Goal: Task Accomplishment & Management: Use online tool/utility

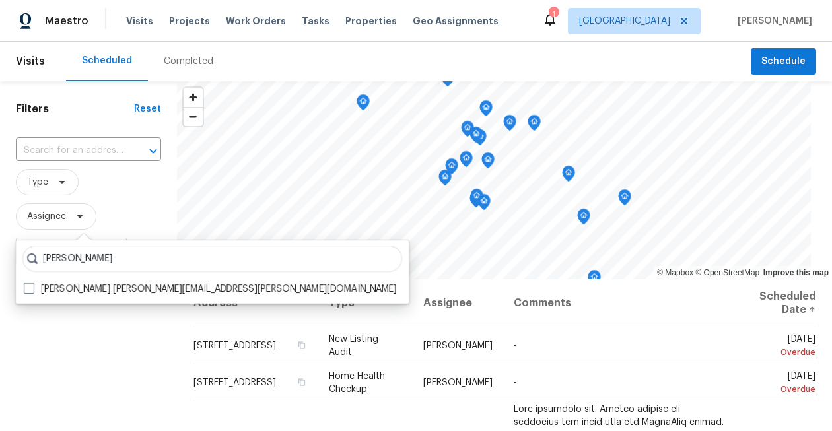
click at [568, 63] on div "Scheduled Completed" at bounding box center [408, 62] width 685 height 40
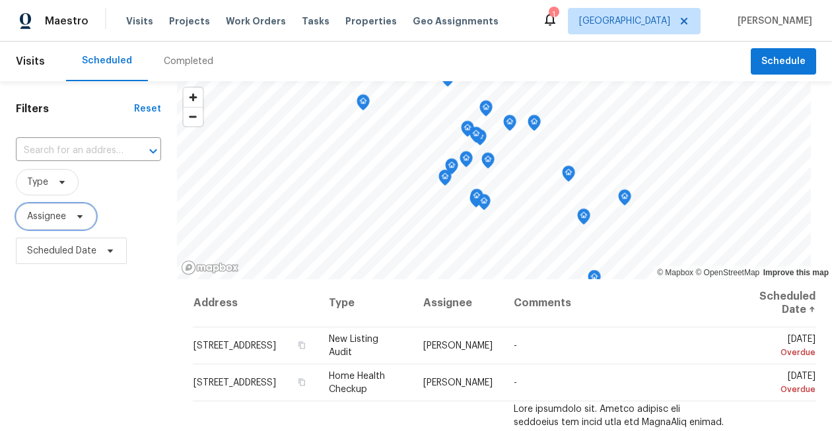
click at [56, 222] on span "Assignee" at bounding box center [46, 216] width 39 height 13
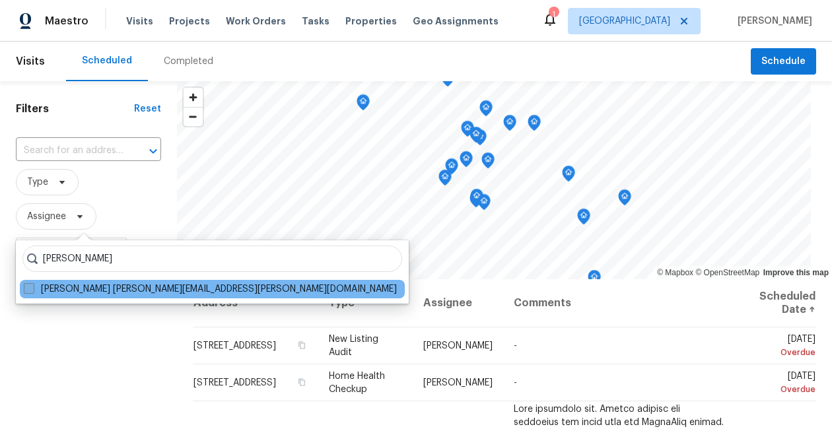
type input "luis chavez"
click at [32, 288] on span at bounding box center [29, 288] width 11 height 11
click at [32, 288] on input "Luis Chavez luis.chavez@opendoor.com" at bounding box center [28, 287] width 9 height 9
checkbox input "true"
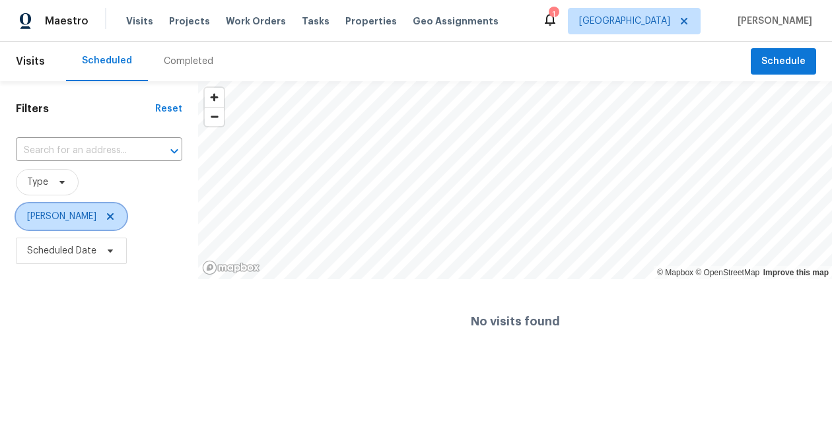
click at [105, 215] on icon at bounding box center [110, 216] width 11 height 11
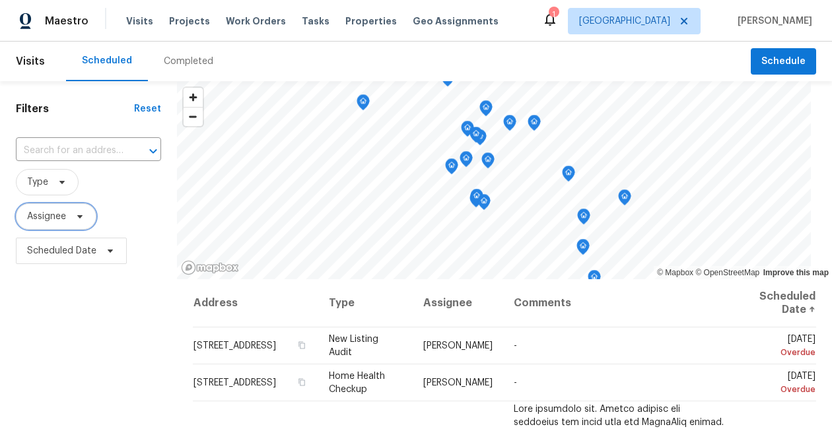
click at [40, 219] on span "Assignee" at bounding box center [46, 216] width 39 height 13
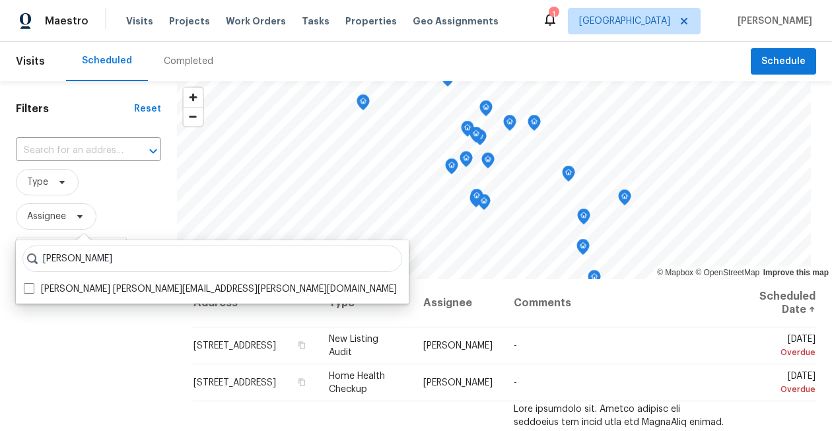
type input "navid ranjbar"
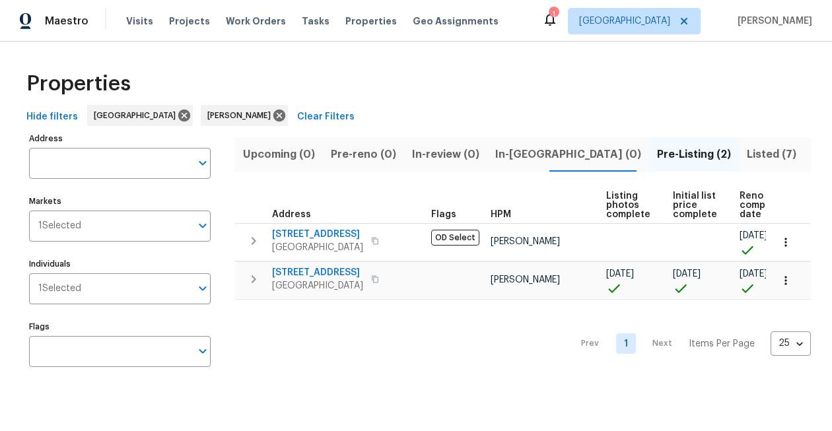
click at [747, 156] on span "Listed (7)" at bounding box center [772, 154] width 50 height 18
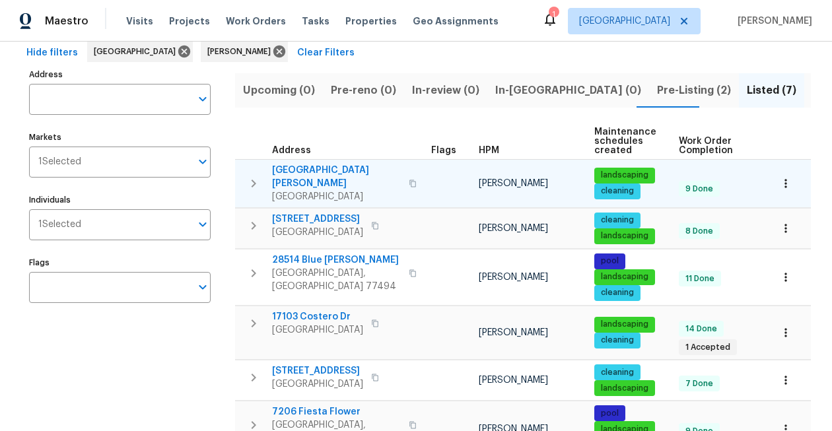
click at [310, 171] on span "26122 Flinton Dr" at bounding box center [336, 177] width 129 height 26
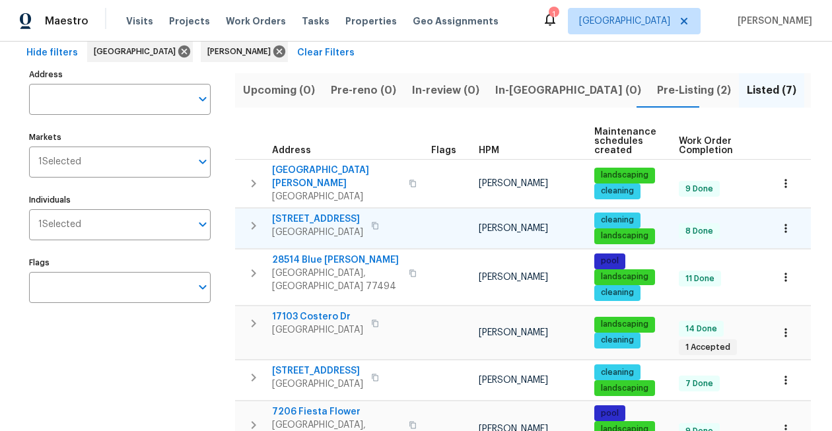
click at [319, 213] on span "7007 Descartes Dr" at bounding box center [317, 219] width 91 height 13
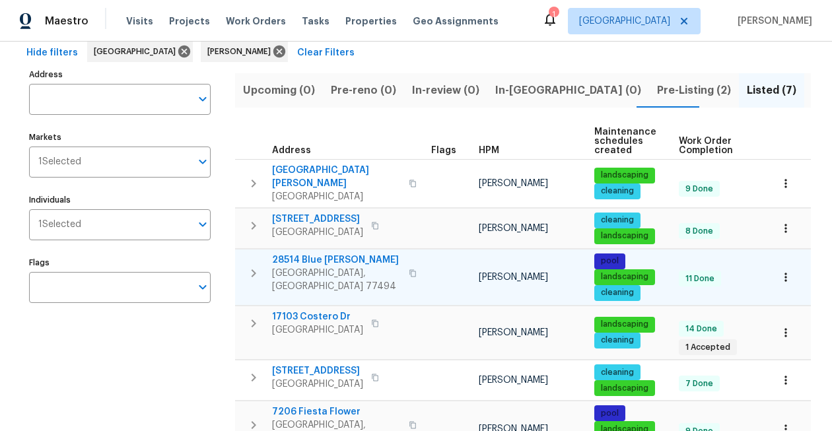
click at [336, 254] on span "28514 Blue Holly Ln" at bounding box center [336, 260] width 129 height 13
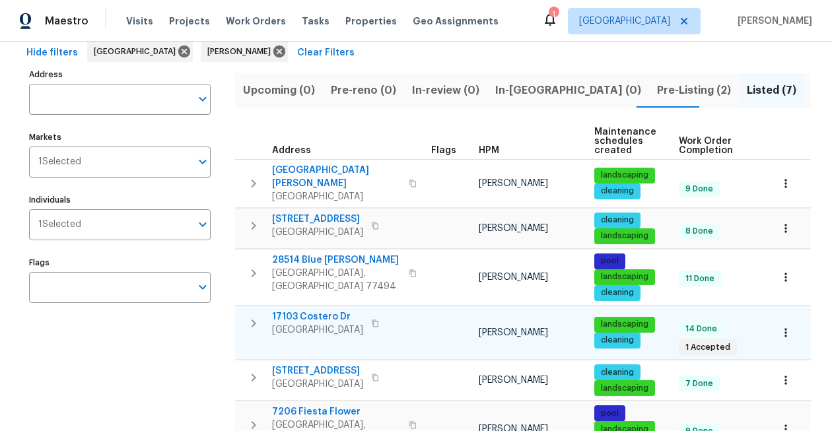
click at [310, 310] on span "17103 Costero Dr" at bounding box center [317, 316] width 91 height 13
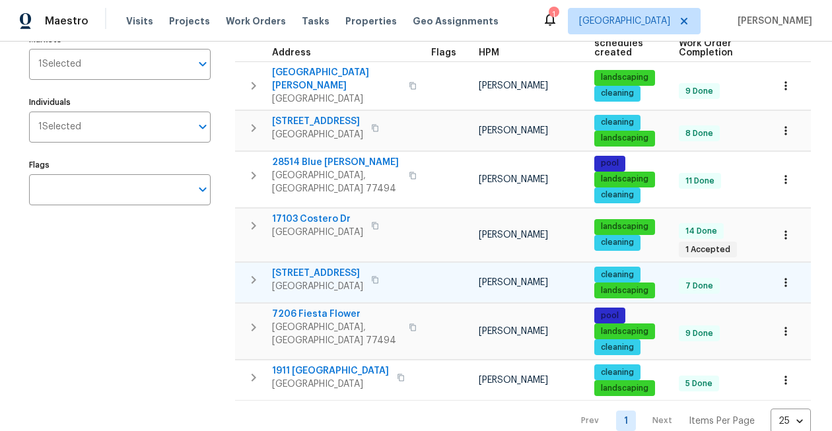
scroll to position [177, 0]
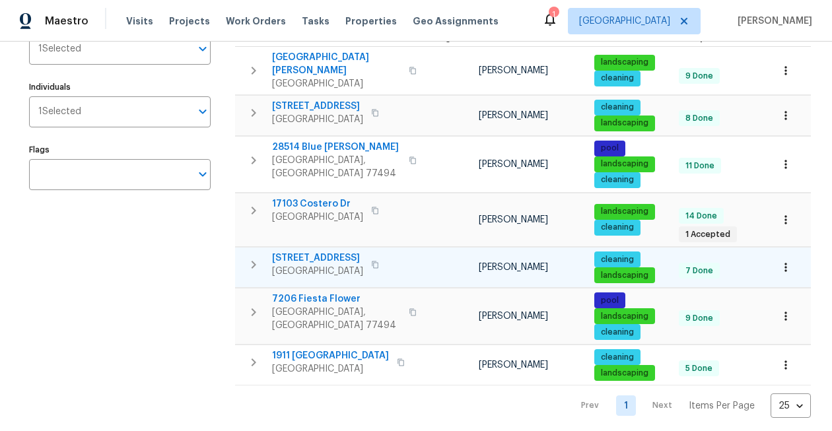
click at [316, 252] on span "3403 Satin Leaf Ln" at bounding box center [317, 258] width 91 height 13
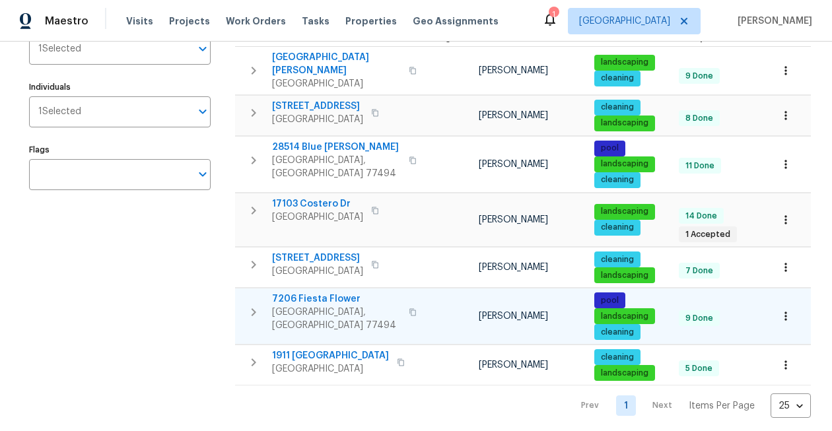
click at [336, 293] on span "7206 Fiesta Flower" at bounding box center [336, 299] width 129 height 13
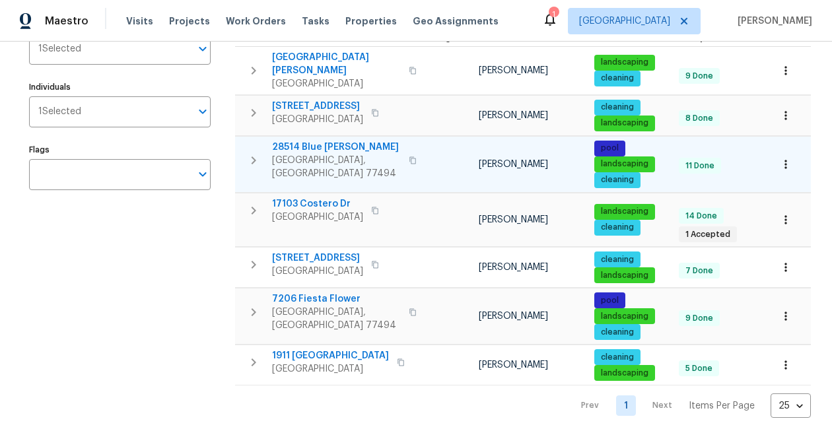
scroll to position [0, 0]
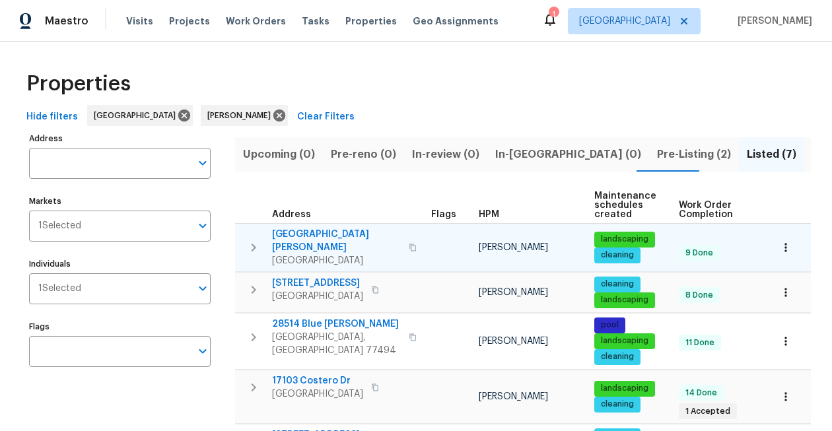
click at [320, 234] on span "26122 Flinton Dr" at bounding box center [336, 241] width 129 height 26
click at [790, 243] on icon "button" at bounding box center [785, 247] width 13 height 13
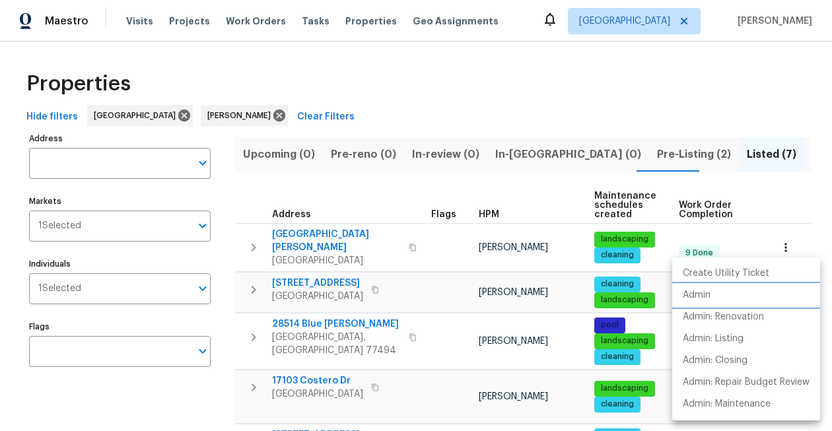
click at [713, 295] on li "Admin" at bounding box center [746, 296] width 148 height 22
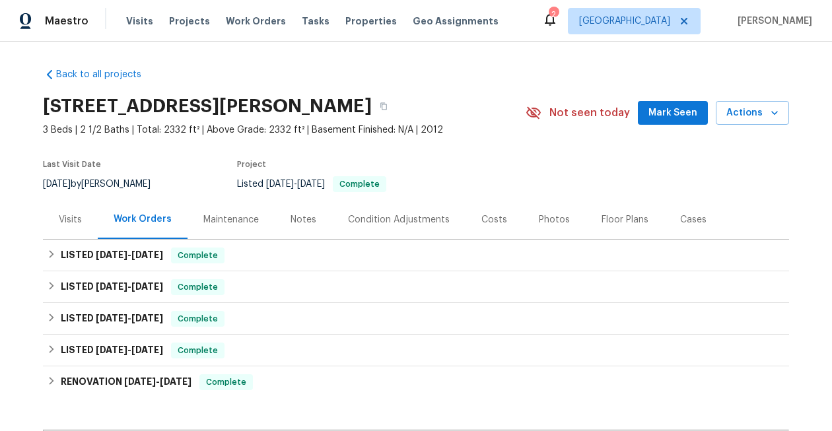
click at [75, 216] on div "Visits" at bounding box center [70, 219] width 23 height 13
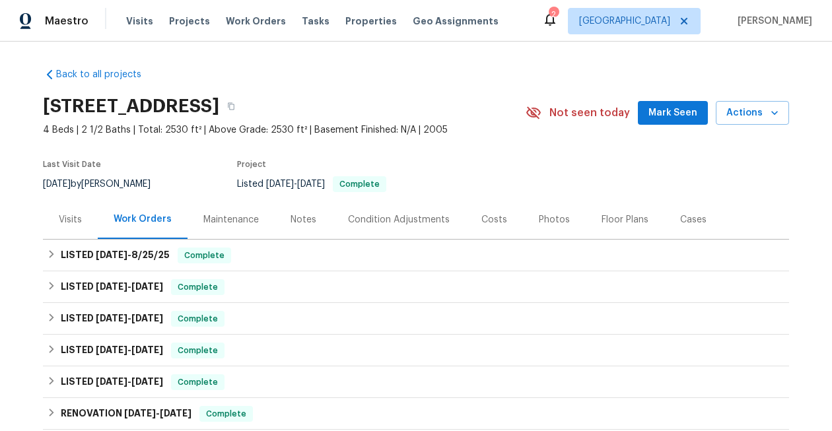
click at [67, 219] on div "Visits" at bounding box center [70, 219] width 23 height 13
click at [73, 225] on div "Visits" at bounding box center [70, 219] width 23 height 13
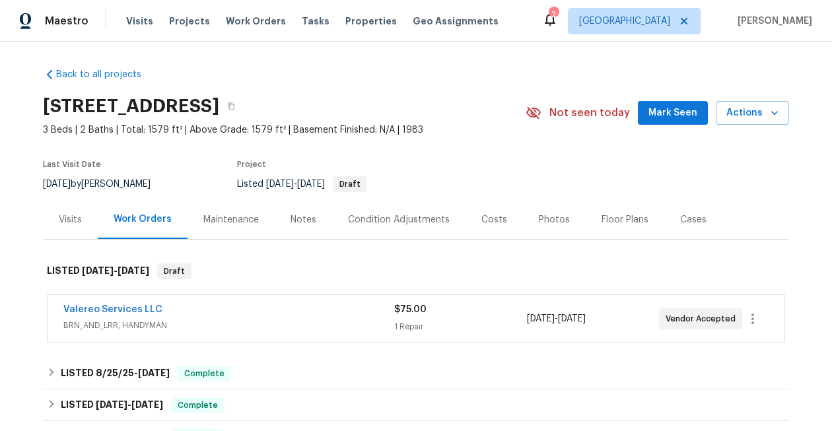
click at [61, 212] on div "Visits" at bounding box center [70, 219] width 55 height 39
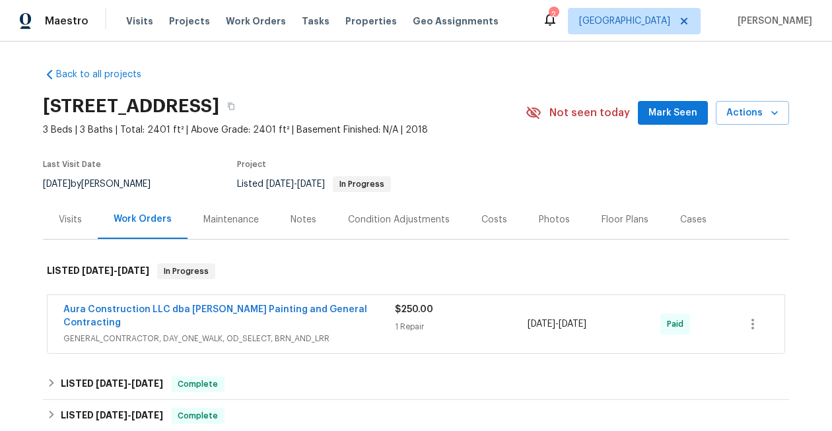
click at [80, 218] on div "Visits" at bounding box center [70, 219] width 23 height 13
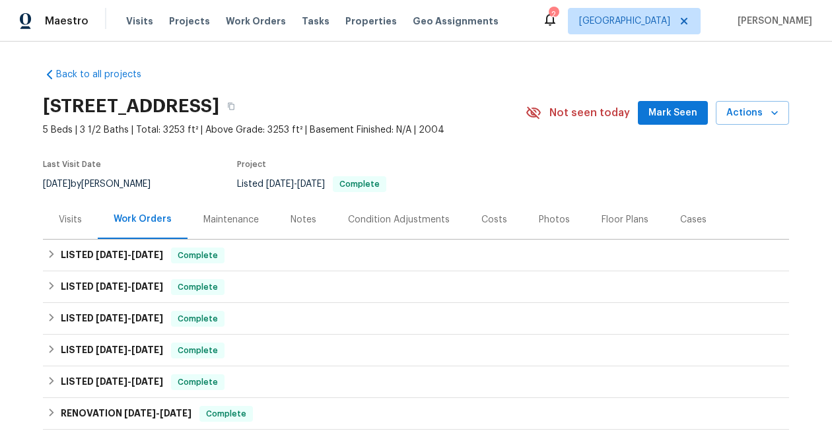
click at [59, 211] on div "Visits" at bounding box center [70, 219] width 55 height 39
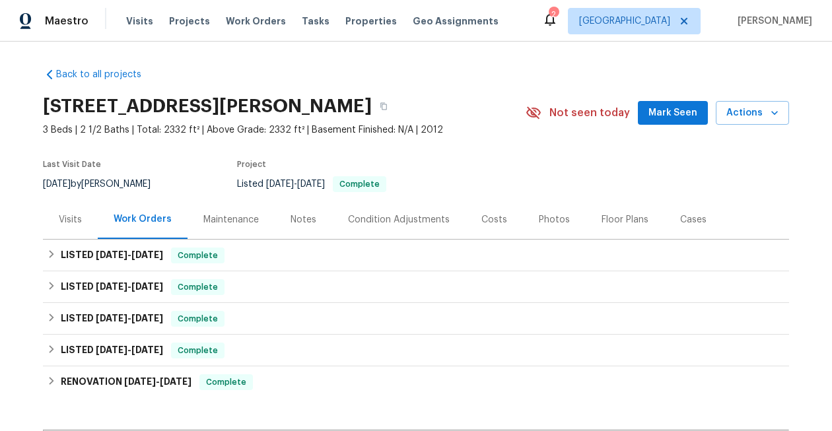
click at [558, 19] on div "2" at bounding box center [553, 14] width 9 height 13
click at [558, 24] on icon at bounding box center [550, 19] width 16 height 16
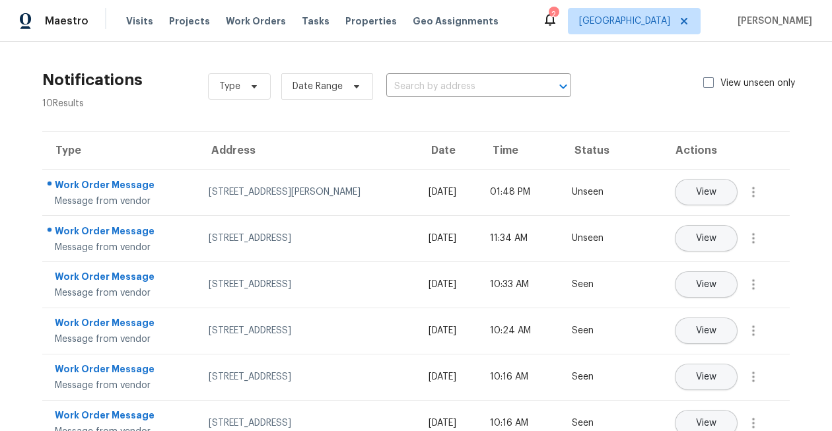
click at [707, 91] on div "View unseen only" at bounding box center [757, 87] width 108 height 20
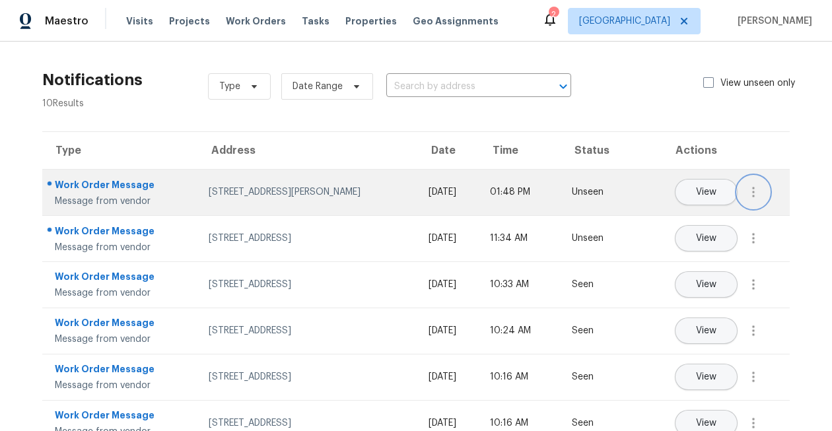
click at [755, 189] on icon "button" at bounding box center [754, 192] width 16 height 16
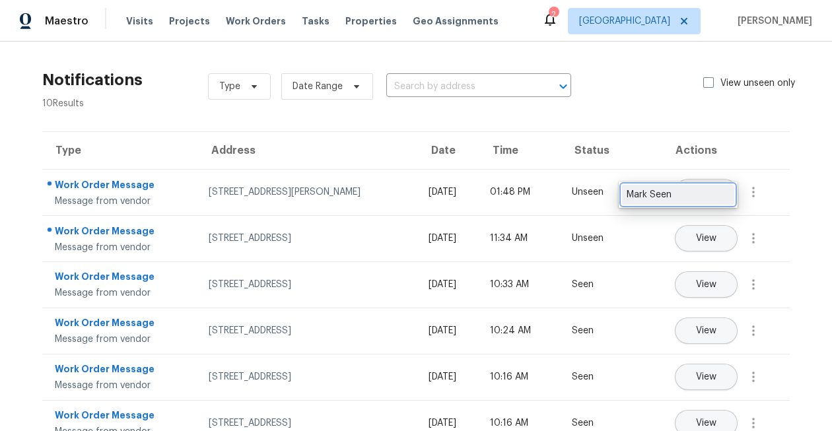
click at [726, 189] on div "Mark Seen" at bounding box center [678, 194] width 103 height 13
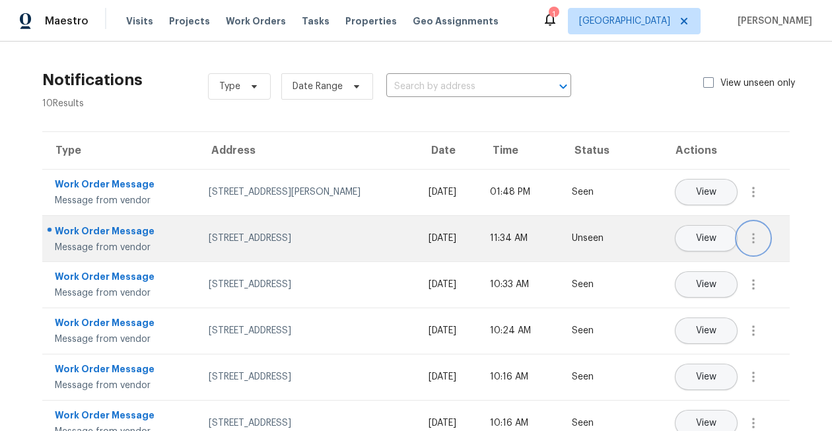
click at [756, 236] on icon "button" at bounding box center [754, 238] width 16 height 16
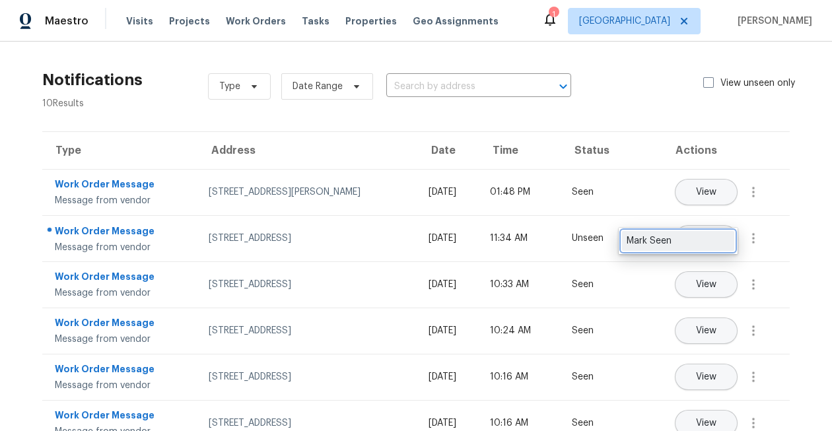
click at [727, 238] on div "Mark Seen" at bounding box center [678, 240] width 103 height 13
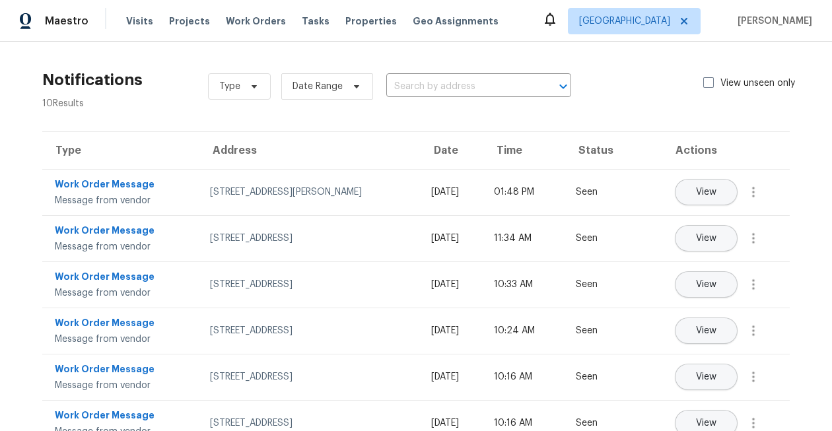
click at [364, 126] on section "Notifications 10 Results Type Date Range ​ View unseen only Type Address Date T…" at bounding box center [416, 353] width 790 height 580
click at [302, 22] on span "Tasks" at bounding box center [316, 21] width 28 height 9
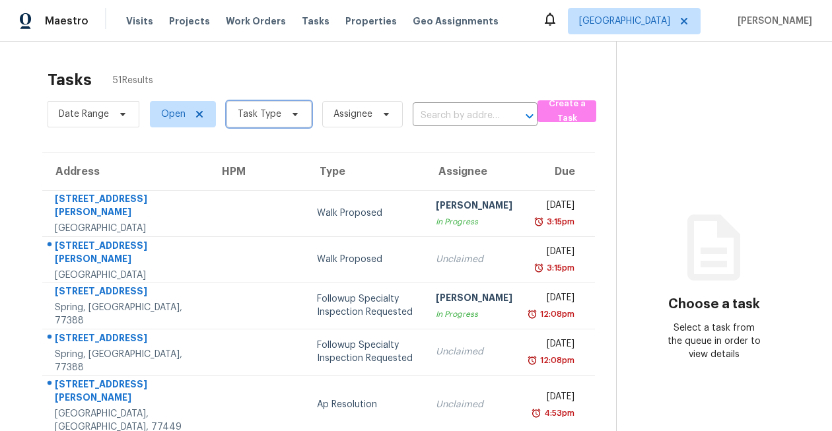
click at [267, 108] on span "Task Type" at bounding box center [260, 114] width 44 height 13
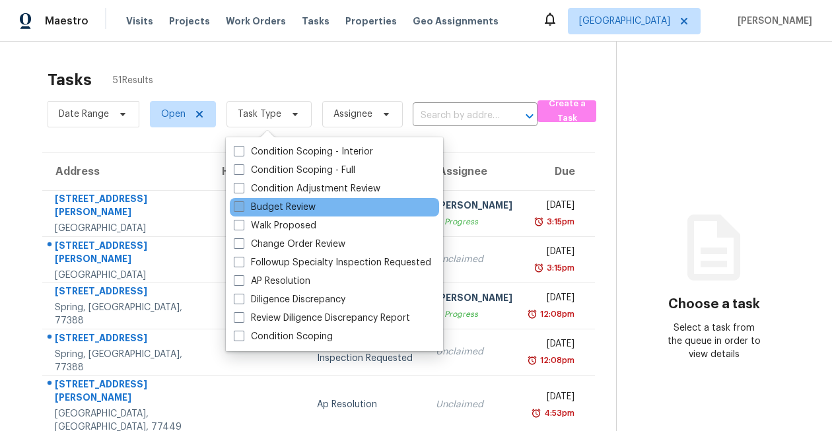
click at [279, 201] on label "Budget Review" at bounding box center [275, 207] width 82 height 13
click at [242, 201] on input "Budget Review" at bounding box center [238, 205] width 9 height 9
checkbox input "true"
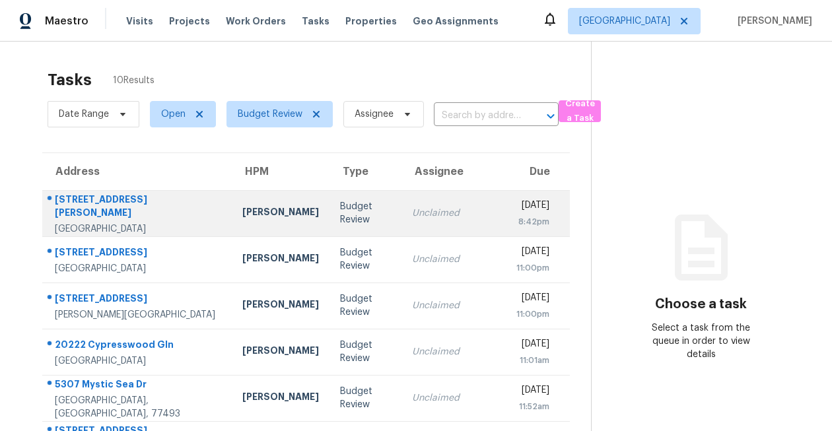
click at [130, 207] on div "9922 Evans Brook Ln" at bounding box center [138, 208] width 166 height 30
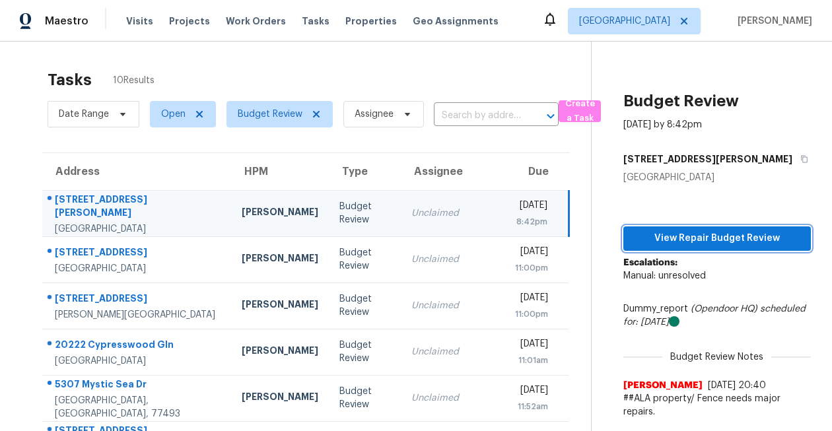
click at [660, 245] on span "View Repair Budget Review" at bounding box center [717, 238] width 166 height 17
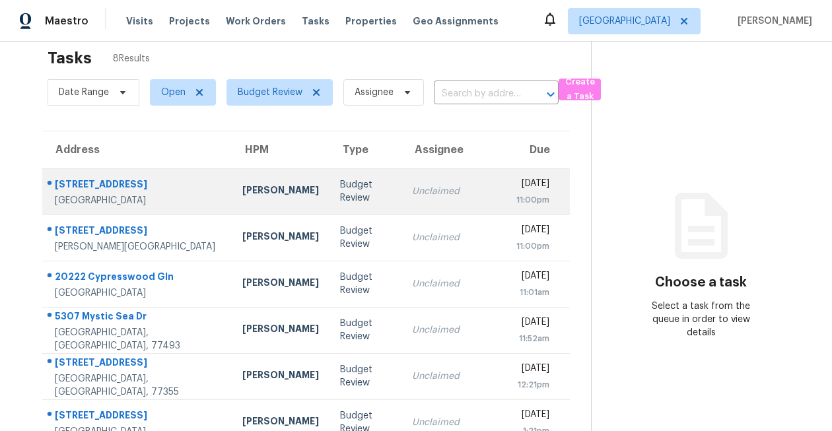
scroll to position [17, 0]
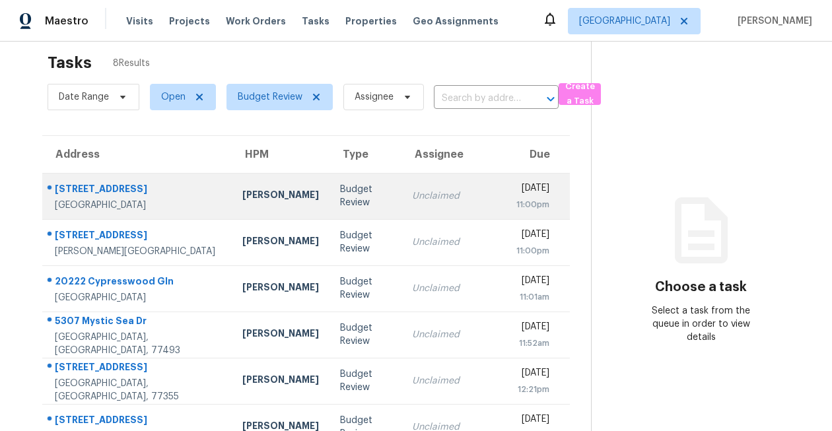
click at [90, 190] on div "8646 Kempridge St" at bounding box center [138, 190] width 166 height 17
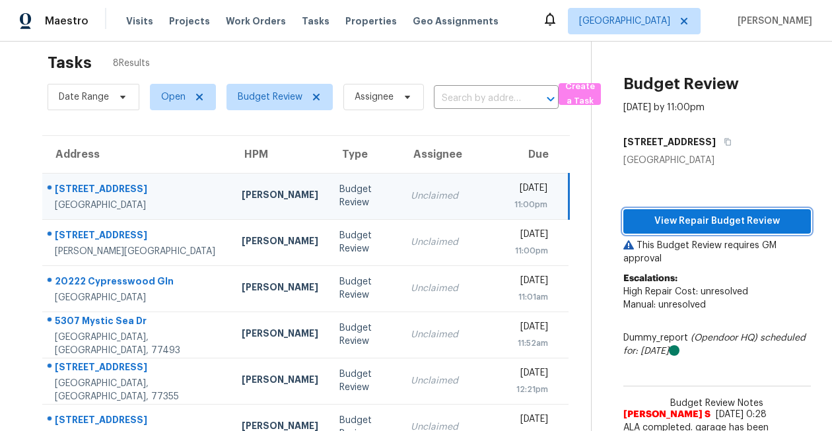
click at [674, 217] on span "View Repair Budget Review" at bounding box center [717, 221] width 166 height 17
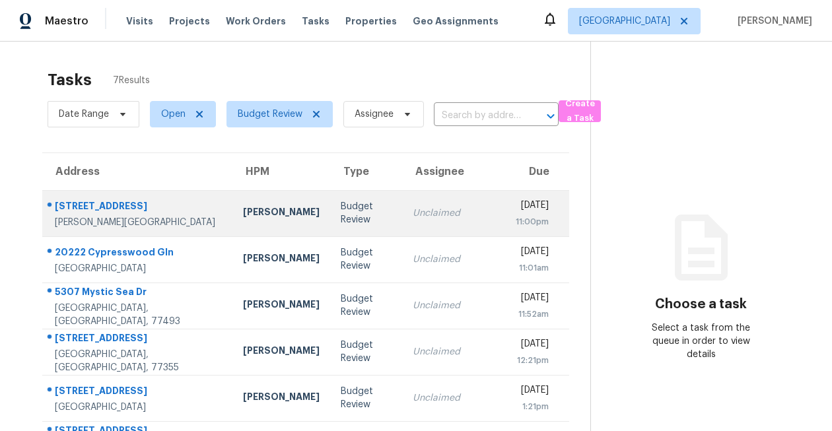
click at [243, 205] on div "[PERSON_NAME]" at bounding box center [281, 213] width 77 height 17
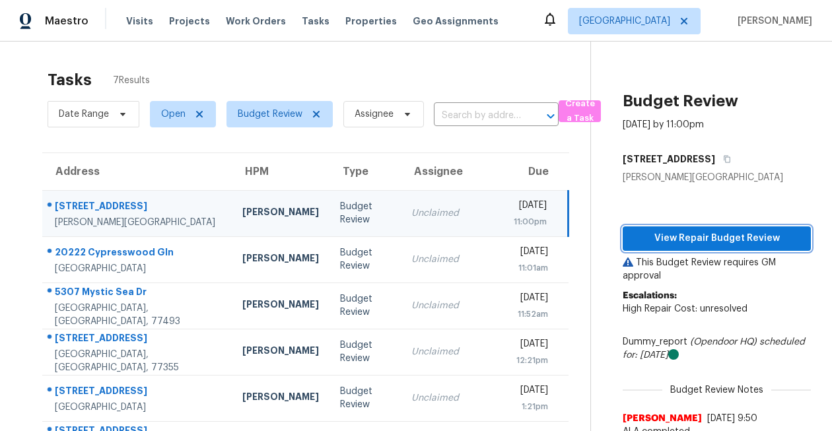
click at [734, 238] on span "View Repair Budget Review" at bounding box center [716, 238] width 167 height 17
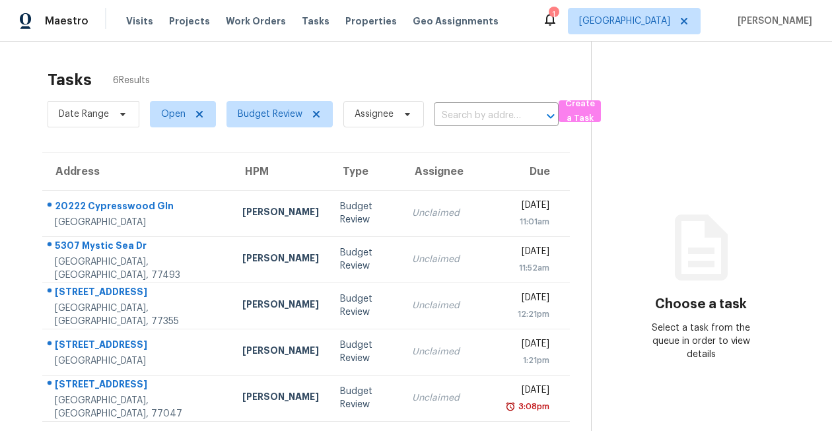
scroll to position [47, 0]
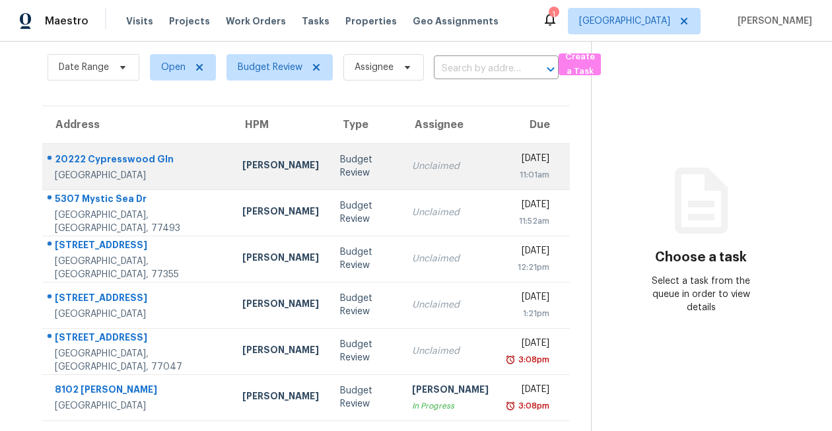
click at [154, 159] on div "20222 Cypresswood Gln" at bounding box center [138, 161] width 166 height 17
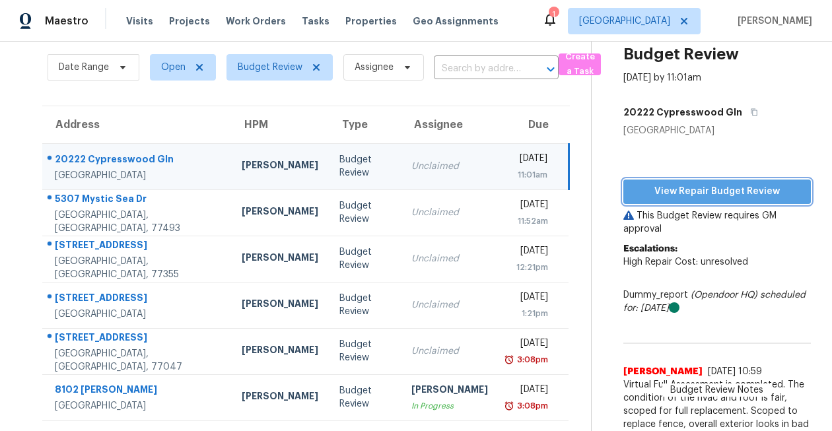
click at [651, 201] on button "View Repair Budget Review" at bounding box center [717, 192] width 188 height 24
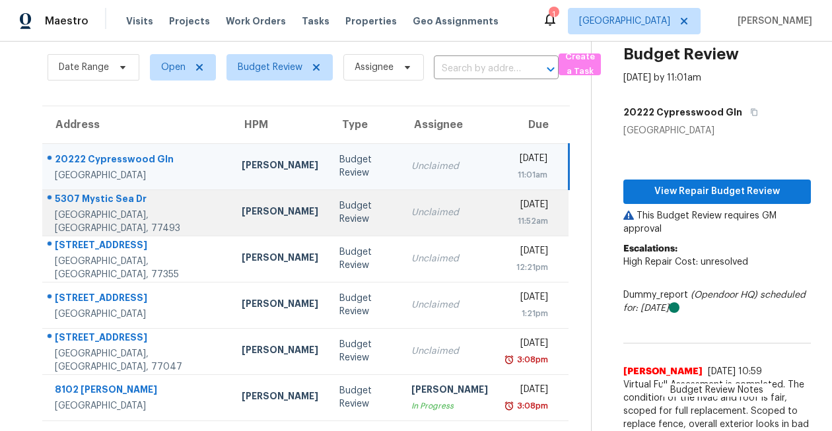
click at [116, 206] on div "5307 Mystic Sea Dr" at bounding box center [138, 200] width 166 height 17
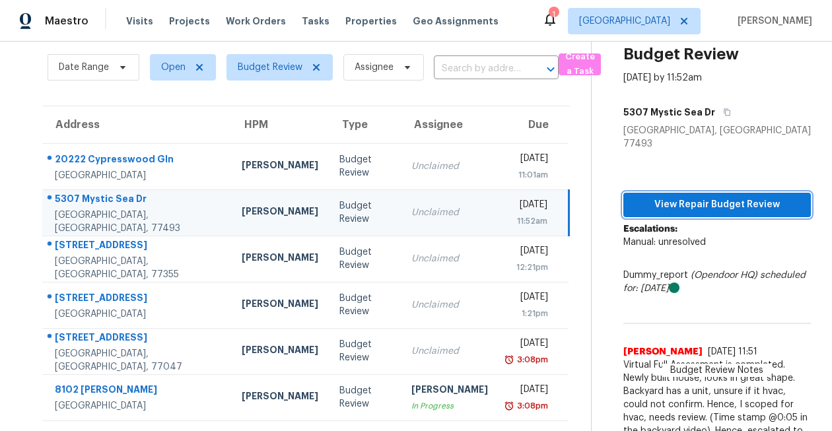
click at [708, 197] on span "View Repair Budget Review" at bounding box center [717, 205] width 166 height 17
